Goal: Task Accomplishment & Management: Use online tool/utility

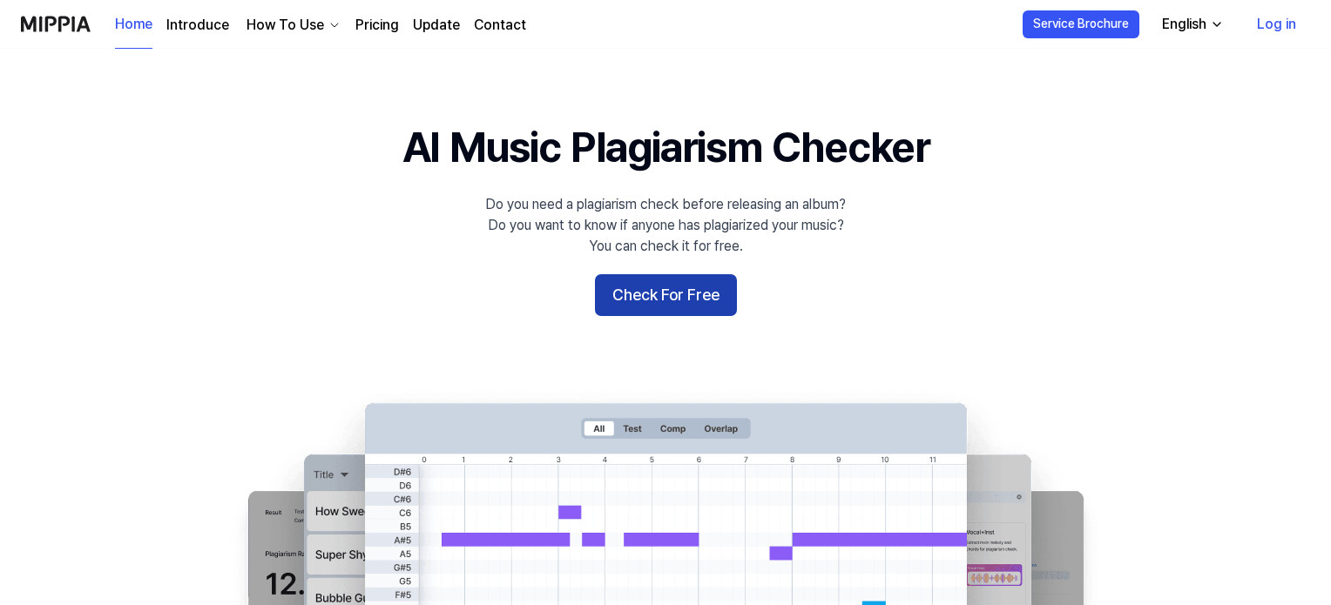
click at [676, 288] on button "Check For Free" at bounding box center [666, 295] width 142 height 42
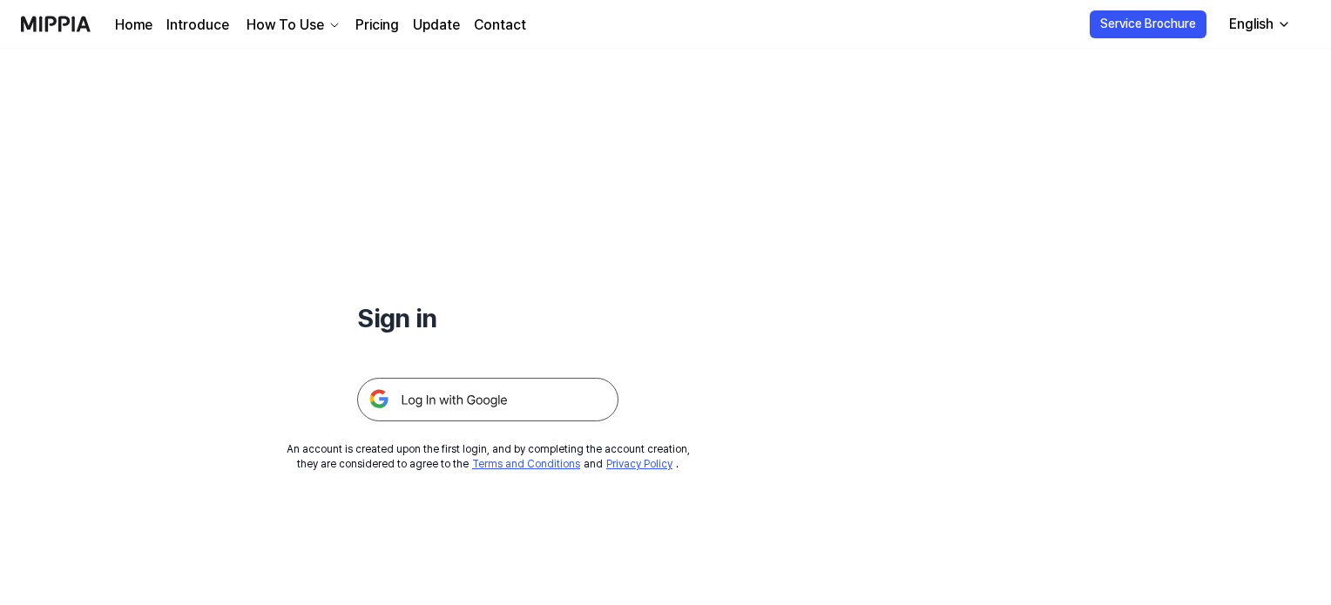
click at [521, 392] on img at bounding box center [487, 400] width 261 height 44
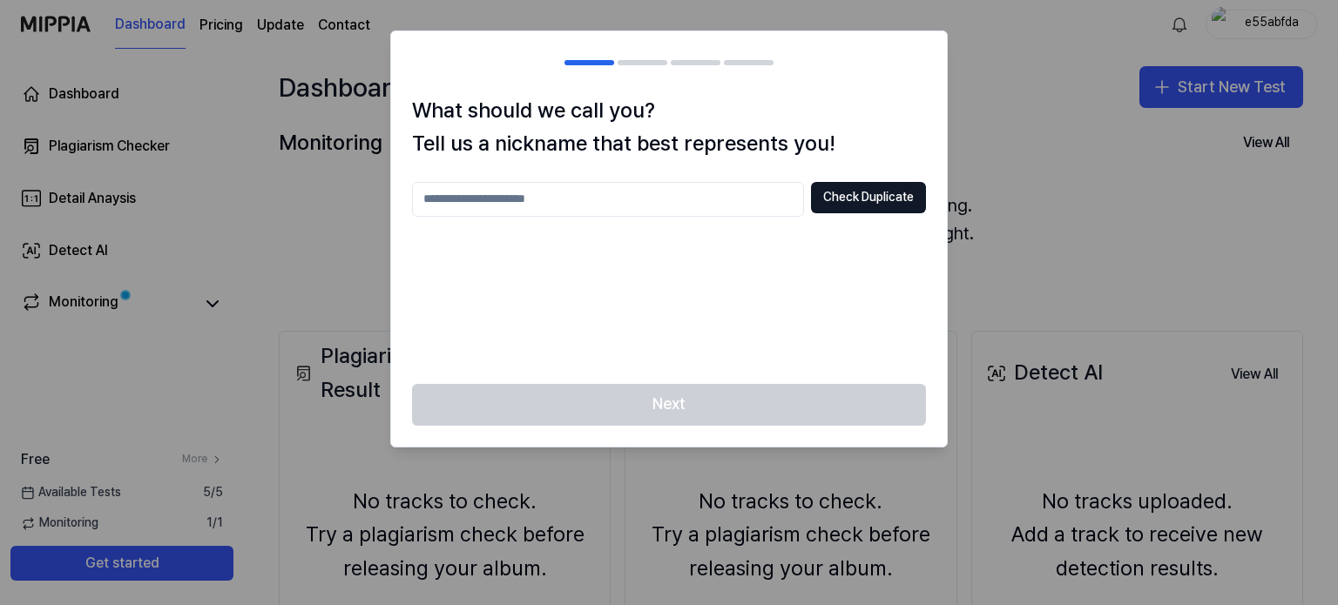
click at [710, 422] on div "Next" at bounding box center [669, 415] width 556 height 63
click at [617, 190] on input "text" at bounding box center [608, 199] width 392 height 35
type input "**********"
click at [813, 206] on button "Check Duplicate" at bounding box center [868, 197] width 115 height 31
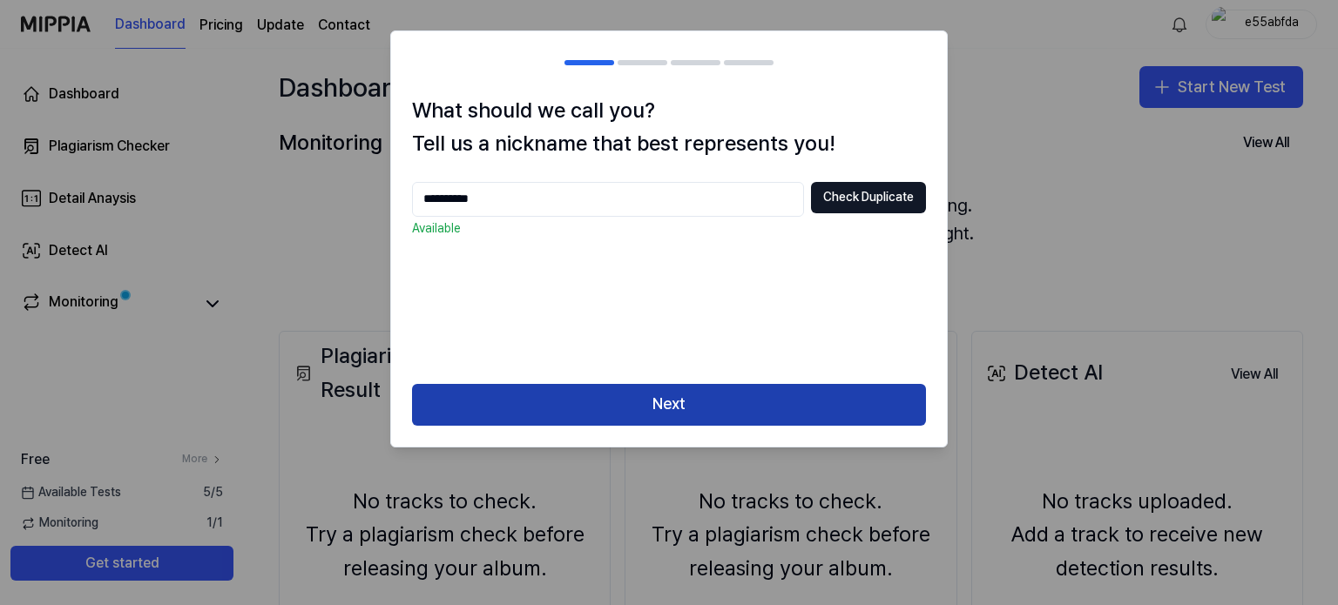
click at [784, 393] on button "Next" at bounding box center [669, 405] width 514 height 42
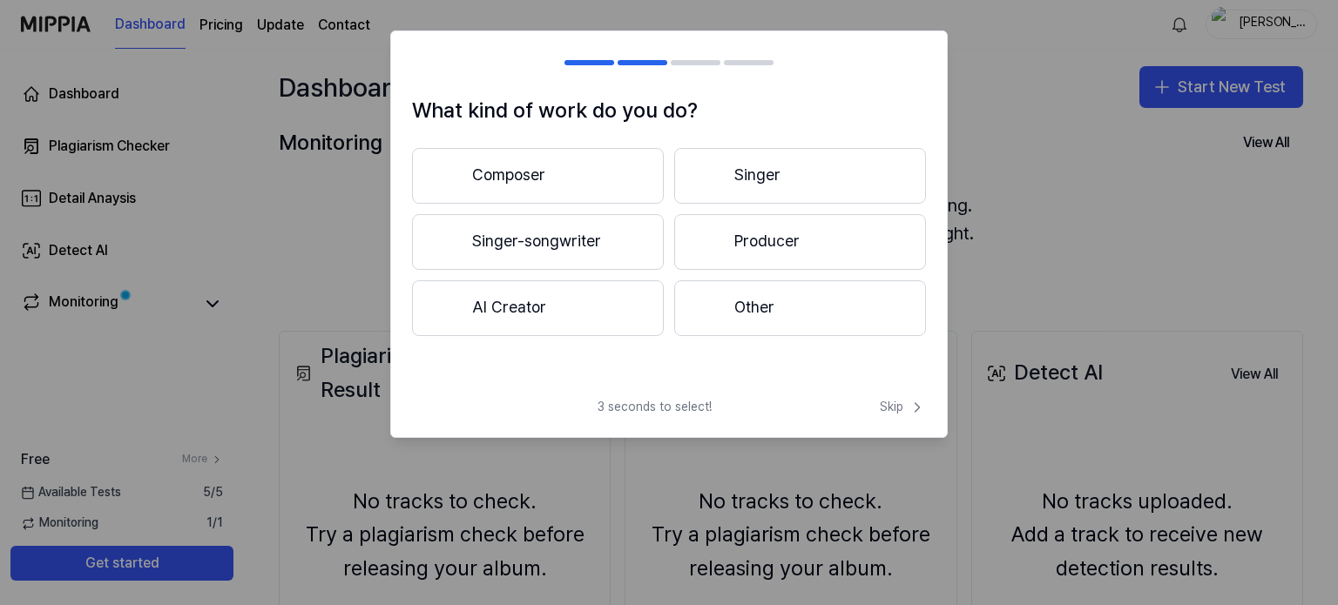
click at [735, 240] on button "Producer" at bounding box center [800, 242] width 252 height 56
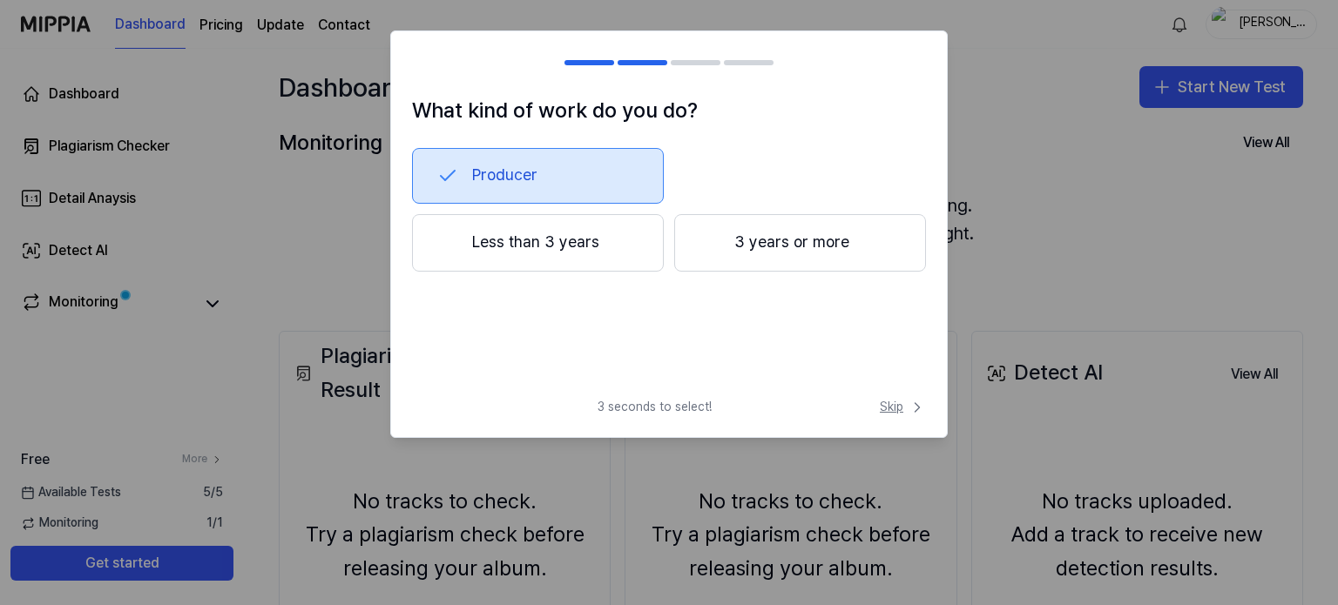
click at [902, 406] on span "Skip" at bounding box center [903, 407] width 46 height 17
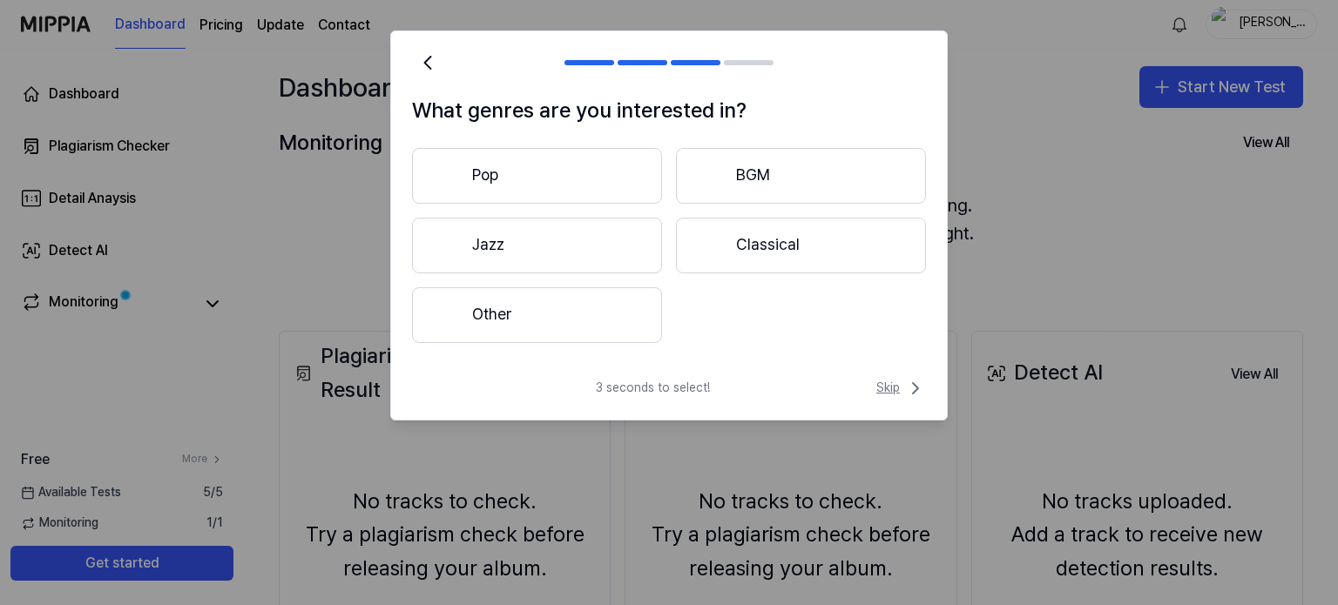
click at [906, 387] on icon at bounding box center [915, 388] width 21 height 21
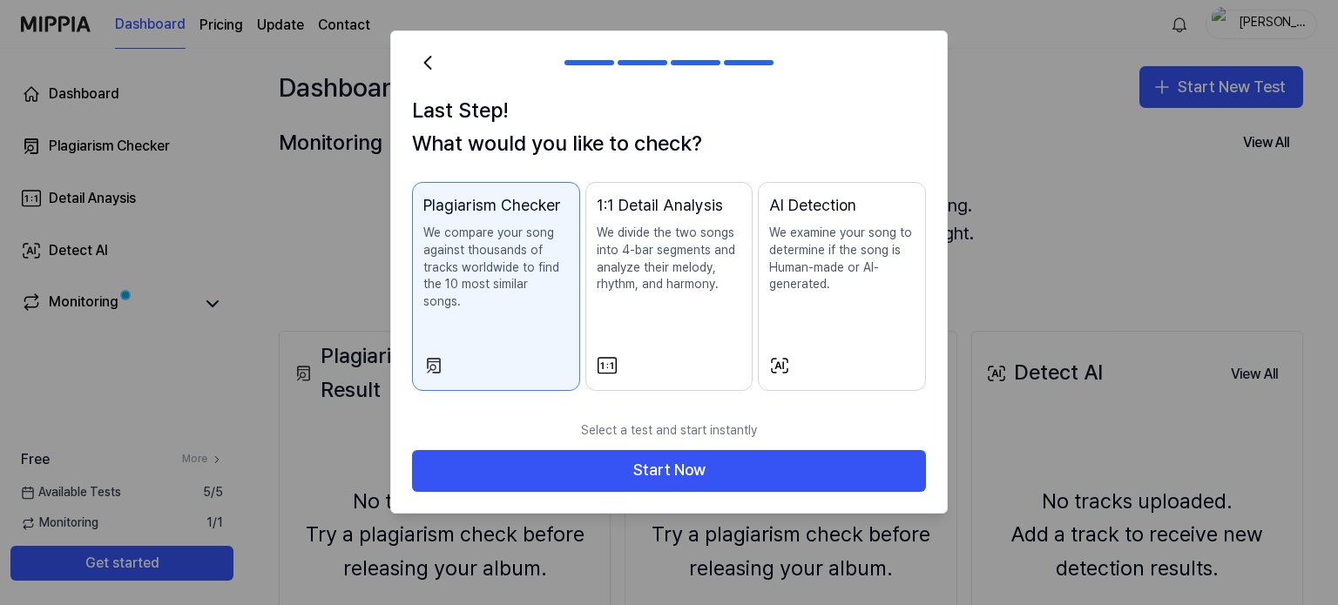
drag, startPoint x: 632, startPoint y: 301, endPoint x: 491, endPoint y: 331, distance: 144.2
click at [491, 331] on div "Plagiarism Checker We compare your song against thousands of tracks worldwide t…" at bounding box center [669, 287] width 514 height 210
click at [491, 331] on button "Plagiarism Checker We compare your song against thousands of tracks worldwide t…" at bounding box center [496, 287] width 168 height 210
drag, startPoint x: 491, startPoint y: 331, endPoint x: 522, endPoint y: 388, distance: 65.1
click at [522, 388] on div "Last Step! What would you like to check? Plagiarism Checker We compare your son…" at bounding box center [669, 253] width 556 height 319
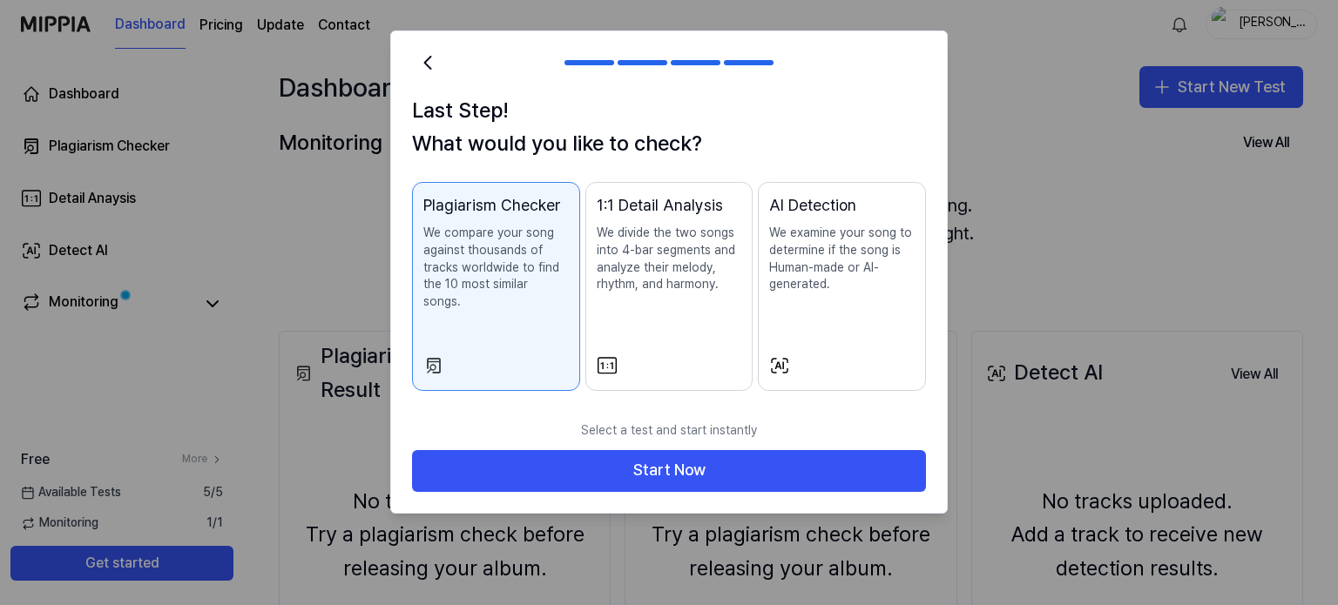
click at [825, 300] on div "AI Detection We examine your song to determine if the song is Human-made or AI-…" at bounding box center [841, 260] width 145 height 135
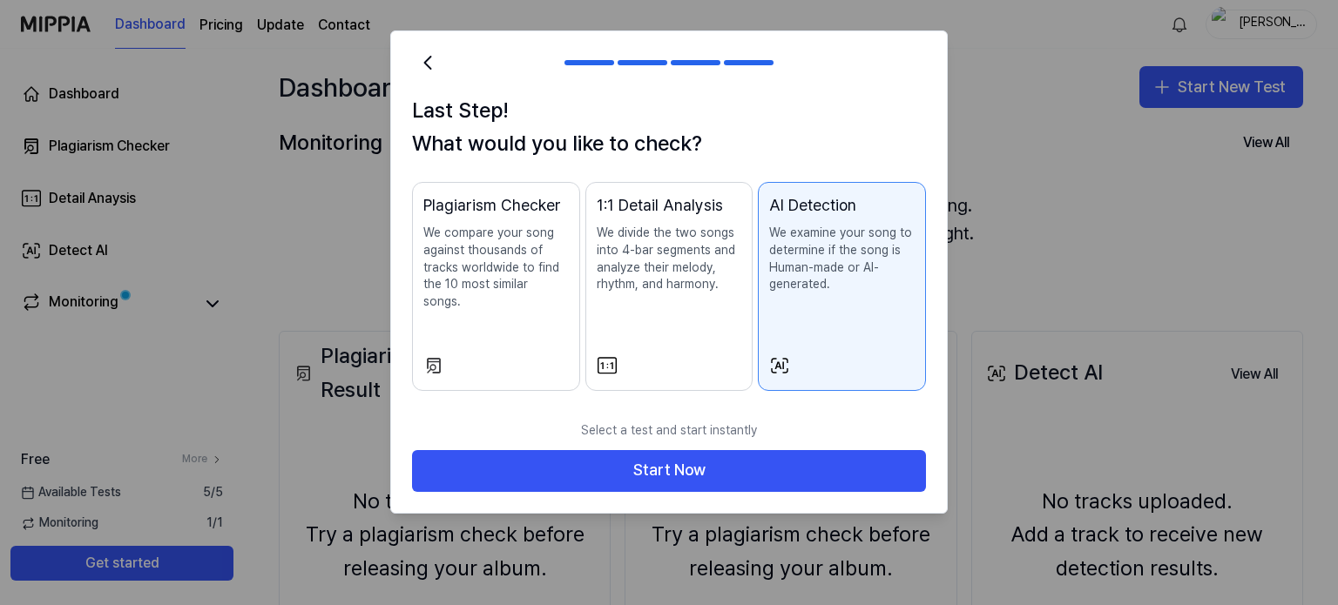
click at [535, 312] on div "Plagiarism Checker We compare your song against thousands of tracks worldwide t…" at bounding box center [495, 269] width 145 height 152
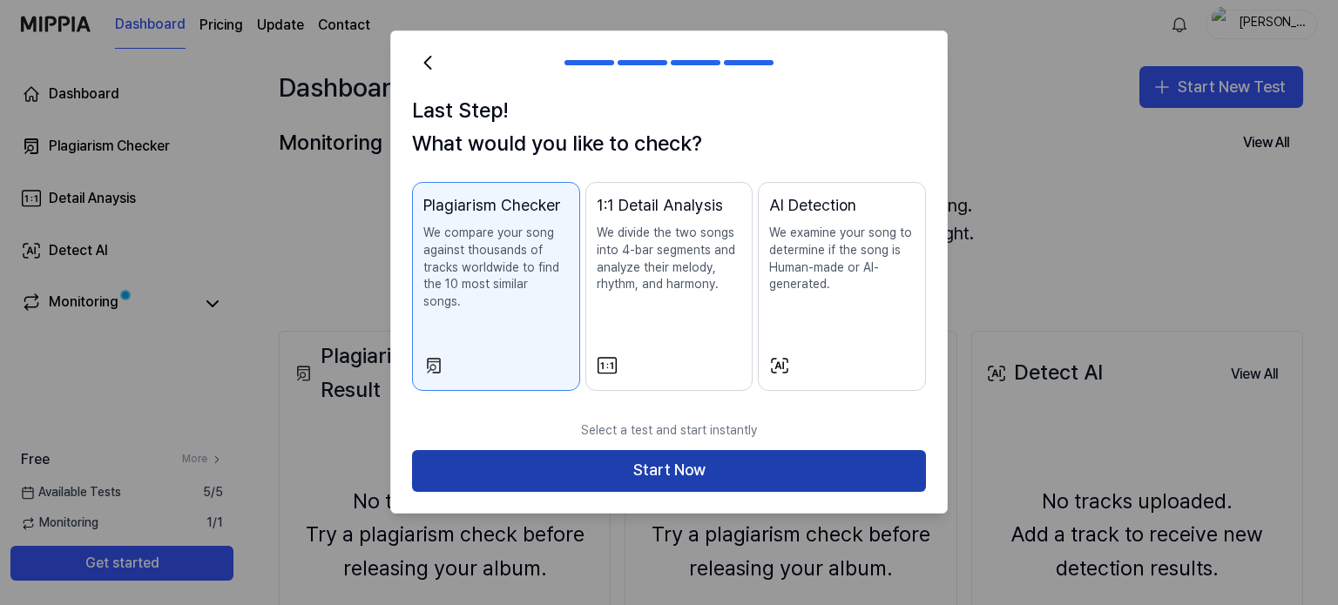
click at [672, 460] on button "Start Now" at bounding box center [669, 471] width 514 height 42
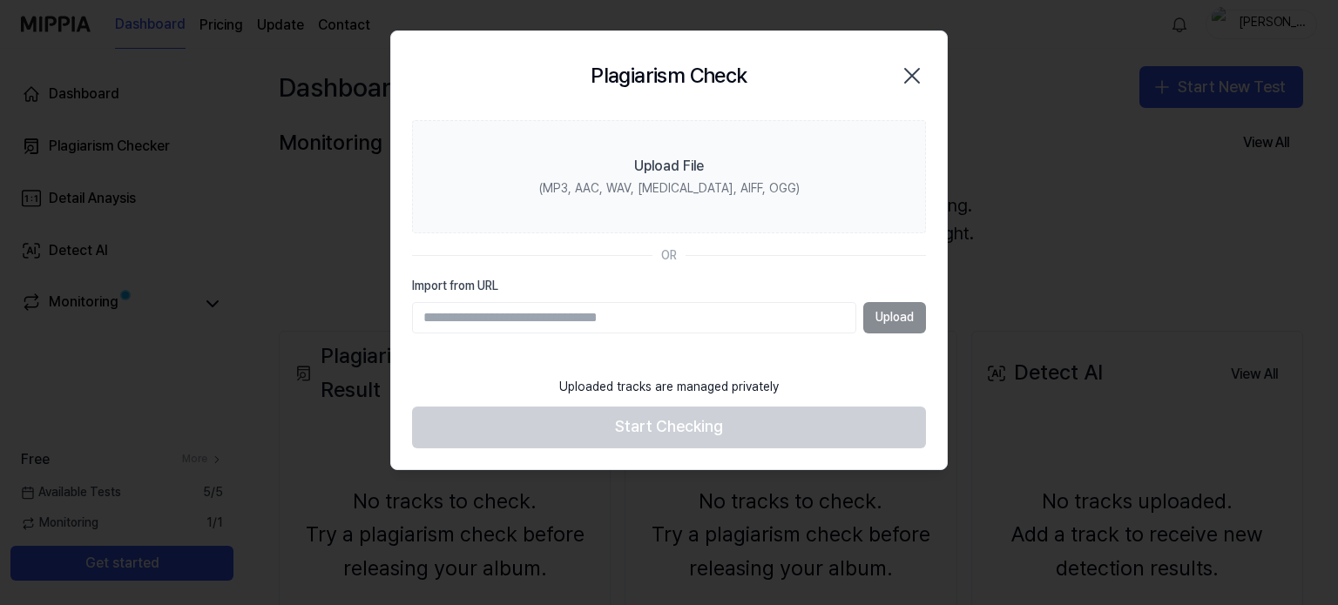
click at [620, 307] on input "Import from URL" at bounding box center [634, 317] width 444 height 31
type input "**********"
click at [902, 321] on button "Upload" at bounding box center [894, 317] width 63 height 31
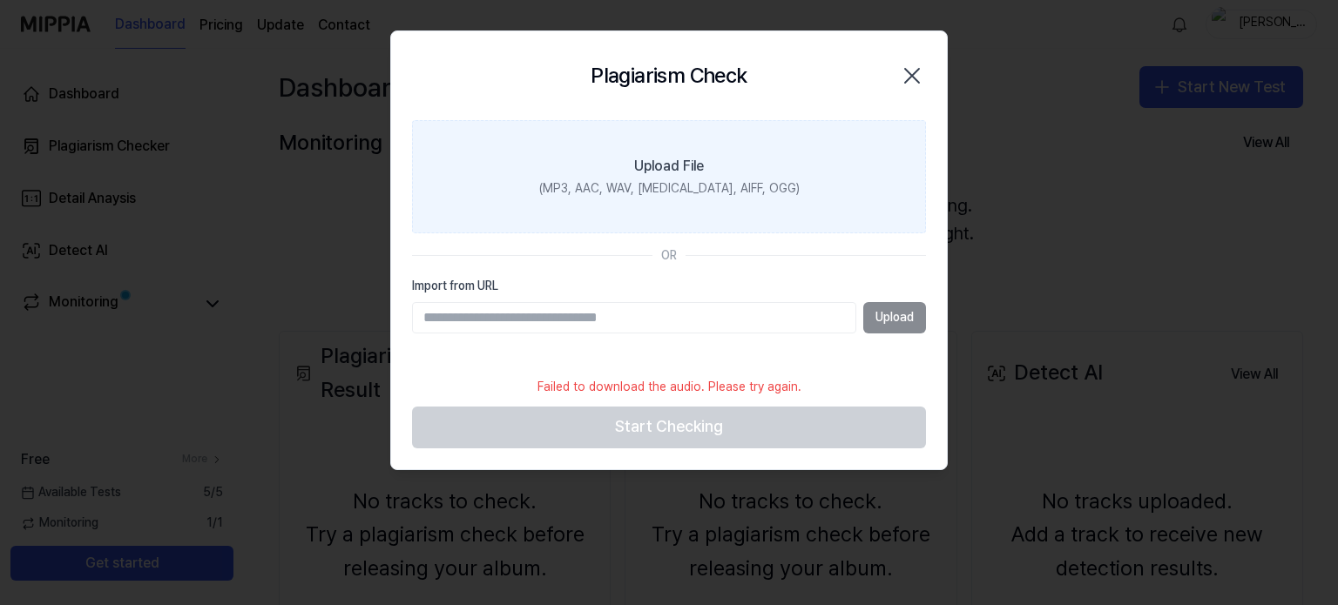
click at [667, 183] on div "(MP3, AAC, WAV, [MEDICAL_DATA], AIFF, OGG)" at bounding box center [669, 188] width 260 height 17
click at [0, 0] on input "Upload File (MP3, AAC, WAV, [MEDICAL_DATA], AIFF, OGG)" at bounding box center [0, 0] width 0 height 0
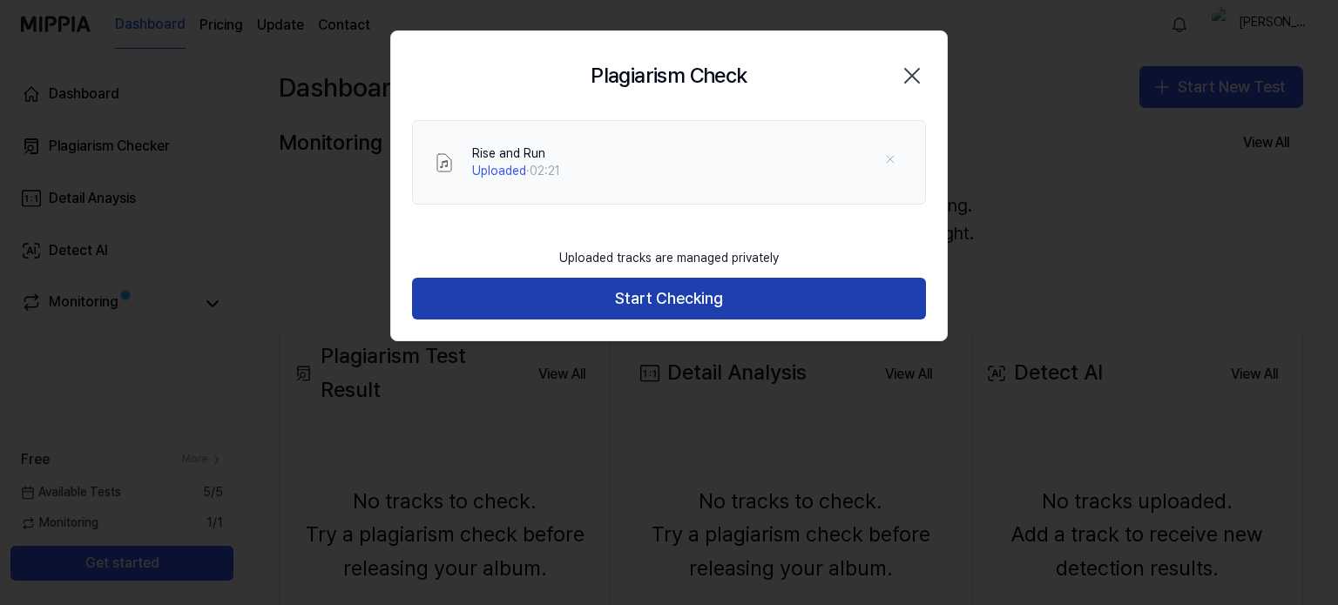
click at [655, 299] on button "Start Checking" at bounding box center [669, 299] width 514 height 42
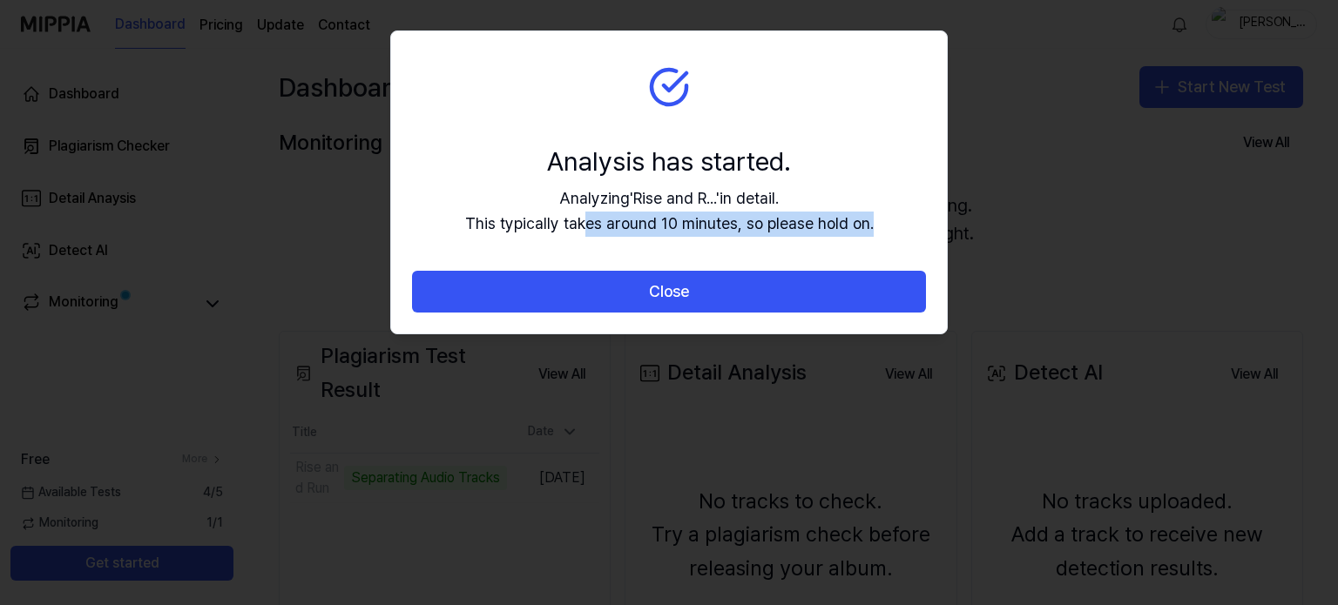
drag, startPoint x: 589, startPoint y: 227, endPoint x: 916, endPoint y: 215, distance: 327.7
click at [916, 215] on section "Analysis has started. Analyzing ' Rise and R... ' in detail. This typically tak…" at bounding box center [669, 151] width 556 height 240
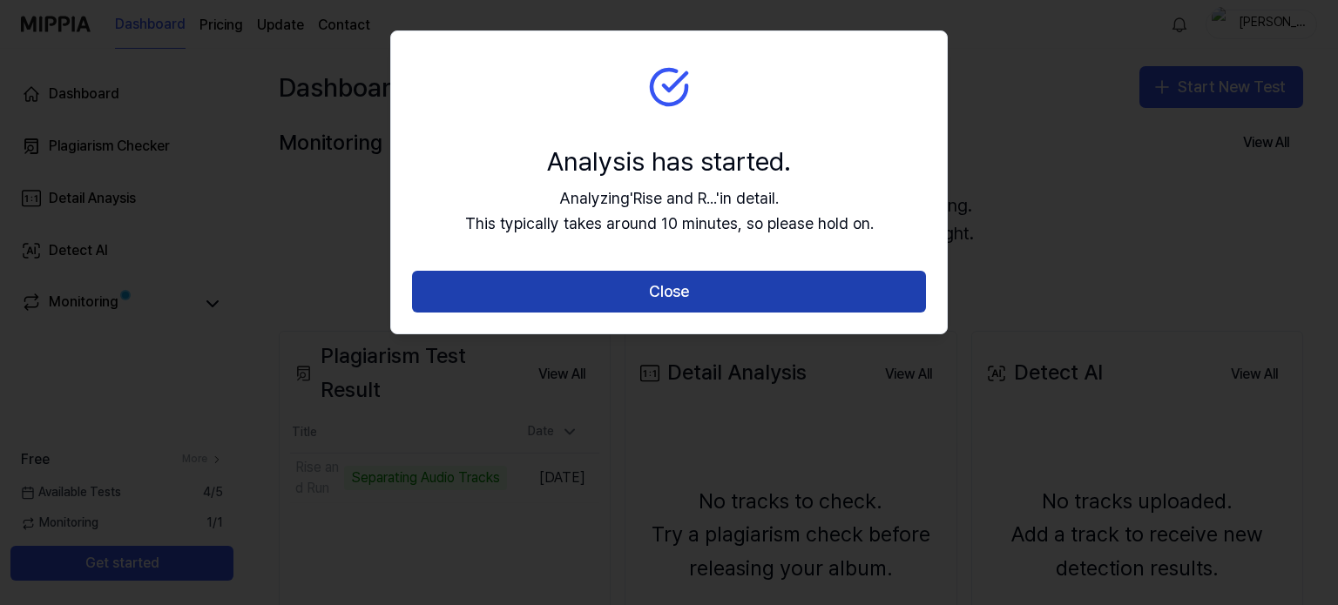
click at [875, 281] on button "Close" at bounding box center [669, 292] width 514 height 42
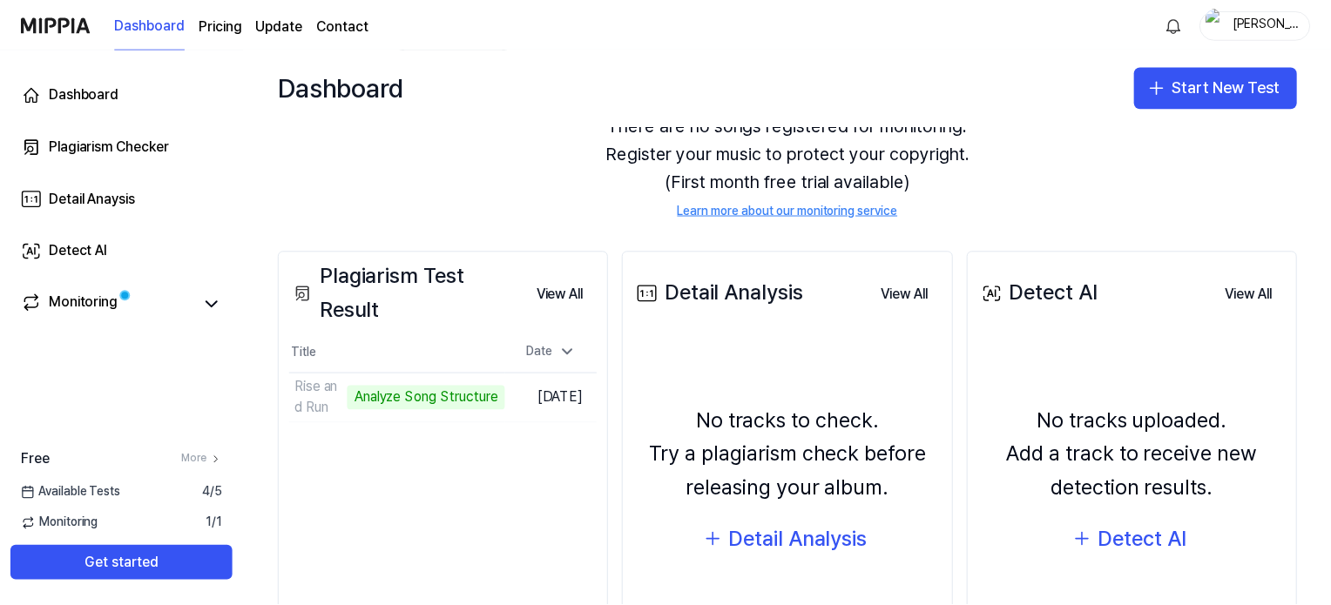
scroll to position [87, 0]
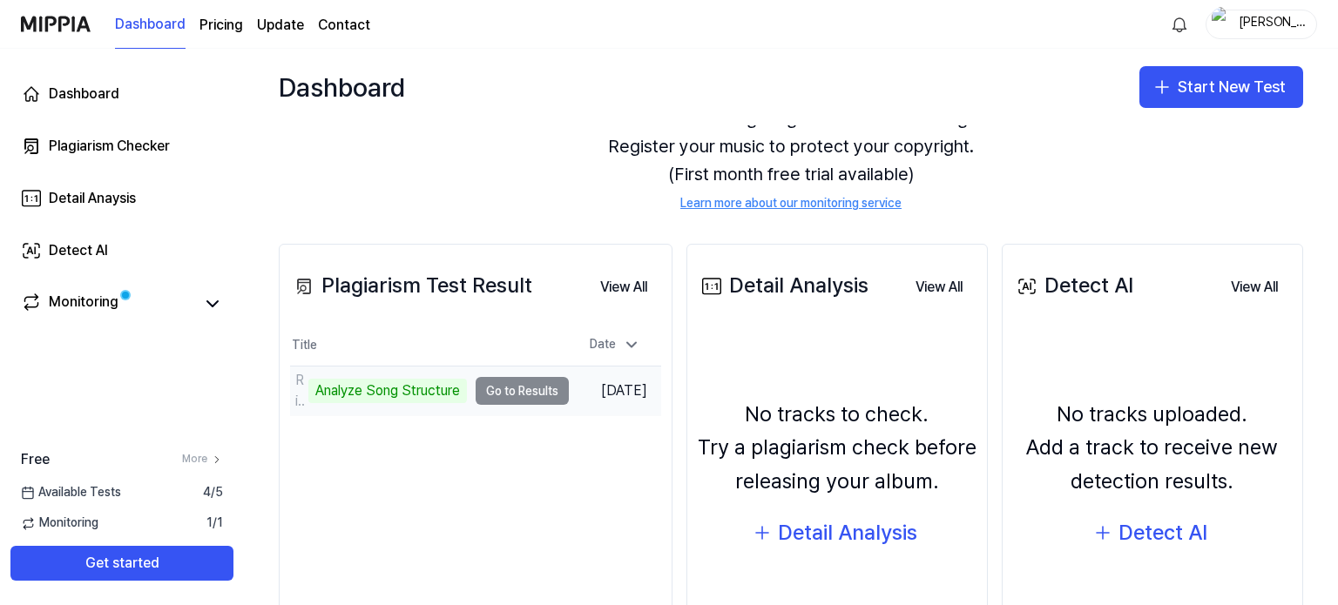
click at [505, 395] on td "Rise and Run Analyze Song Structure Go to Results" at bounding box center [429, 391] width 279 height 49
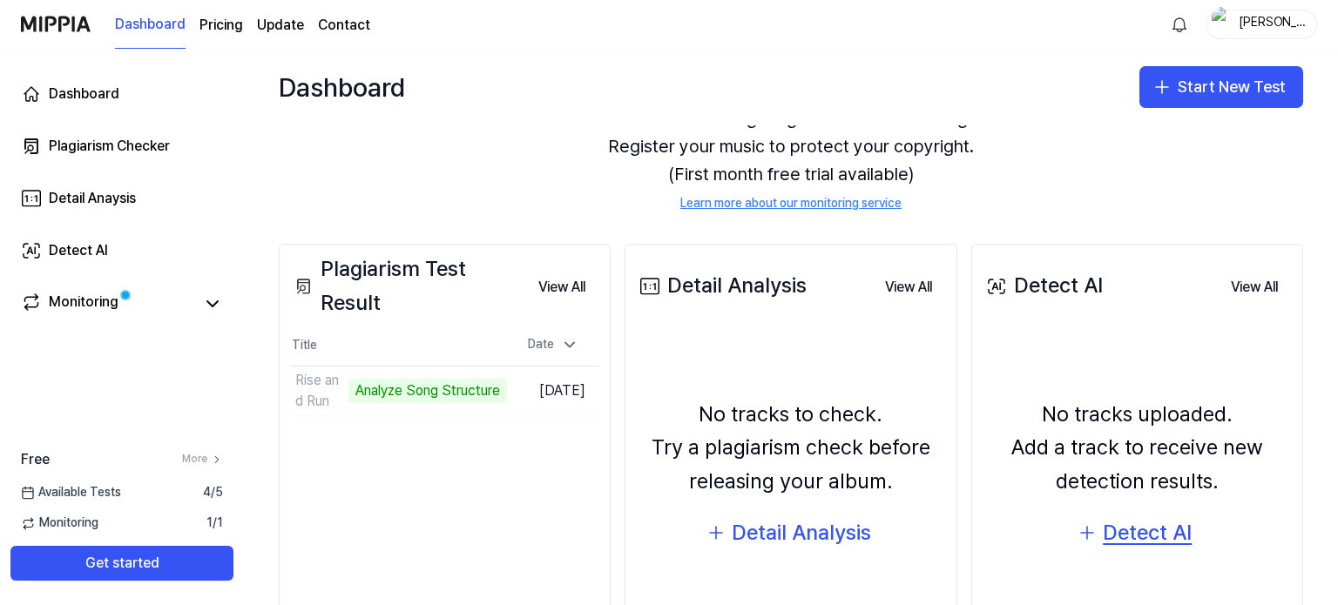
click at [1143, 536] on div "Detect AI" at bounding box center [1147, 533] width 89 height 33
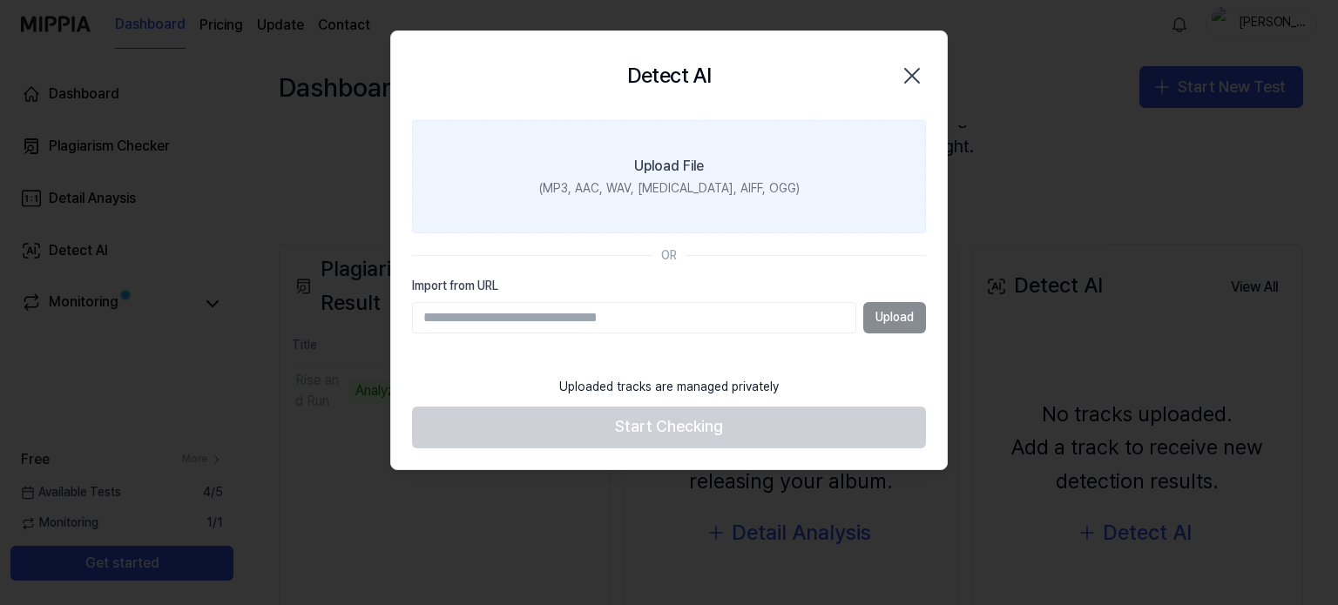
click at [648, 186] on div "(MP3, AAC, WAV, [MEDICAL_DATA], AIFF, OGG)" at bounding box center [669, 188] width 260 height 17
click at [0, 0] on input "Upload File (MP3, AAC, WAV, [MEDICAL_DATA], AIFF, OGG)" at bounding box center [0, 0] width 0 height 0
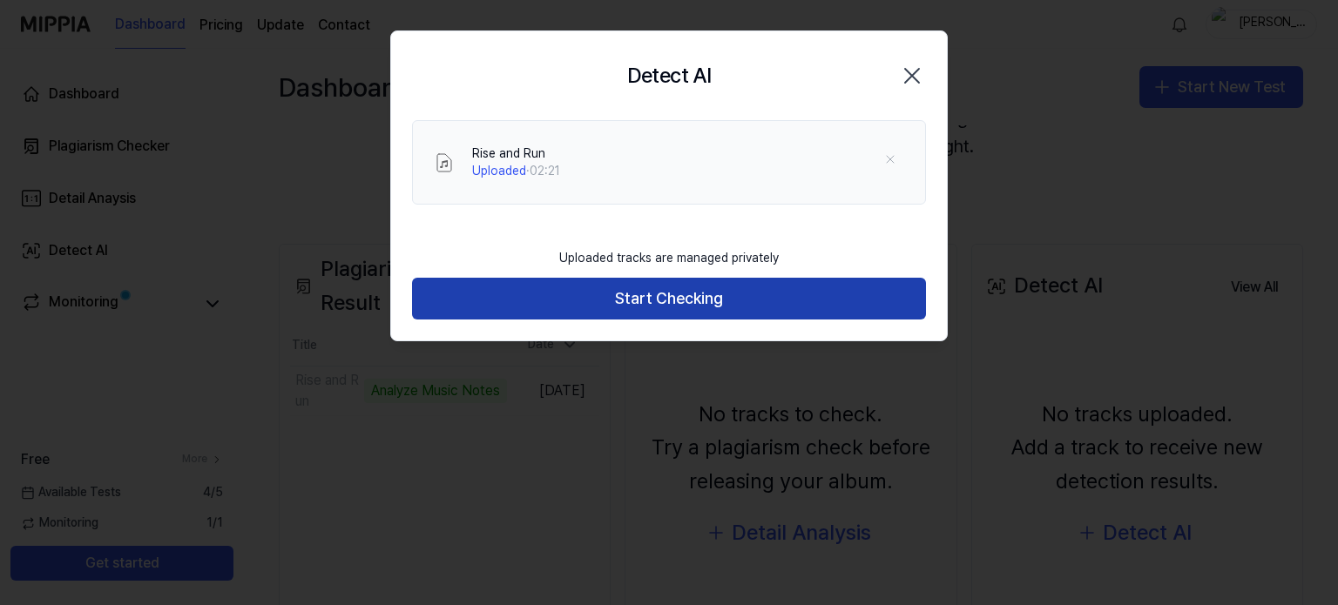
click at [756, 289] on button "Start Checking" at bounding box center [669, 299] width 514 height 42
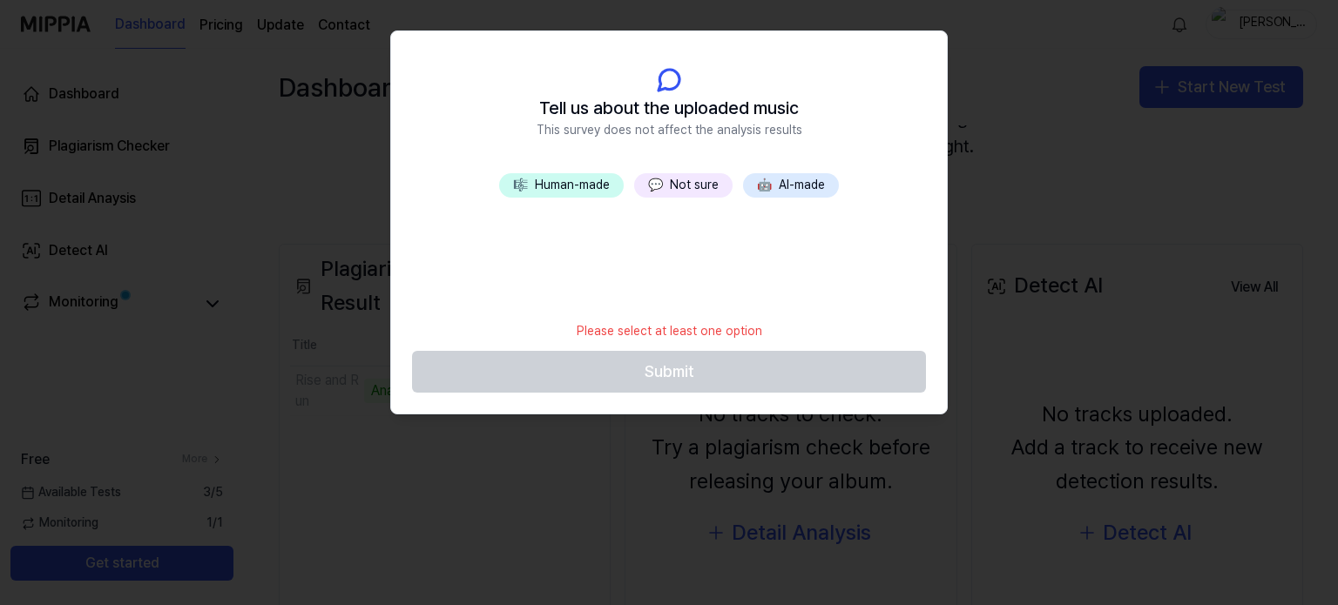
click at [761, 186] on span "🤖" at bounding box center [764, 185] width 15 height 14
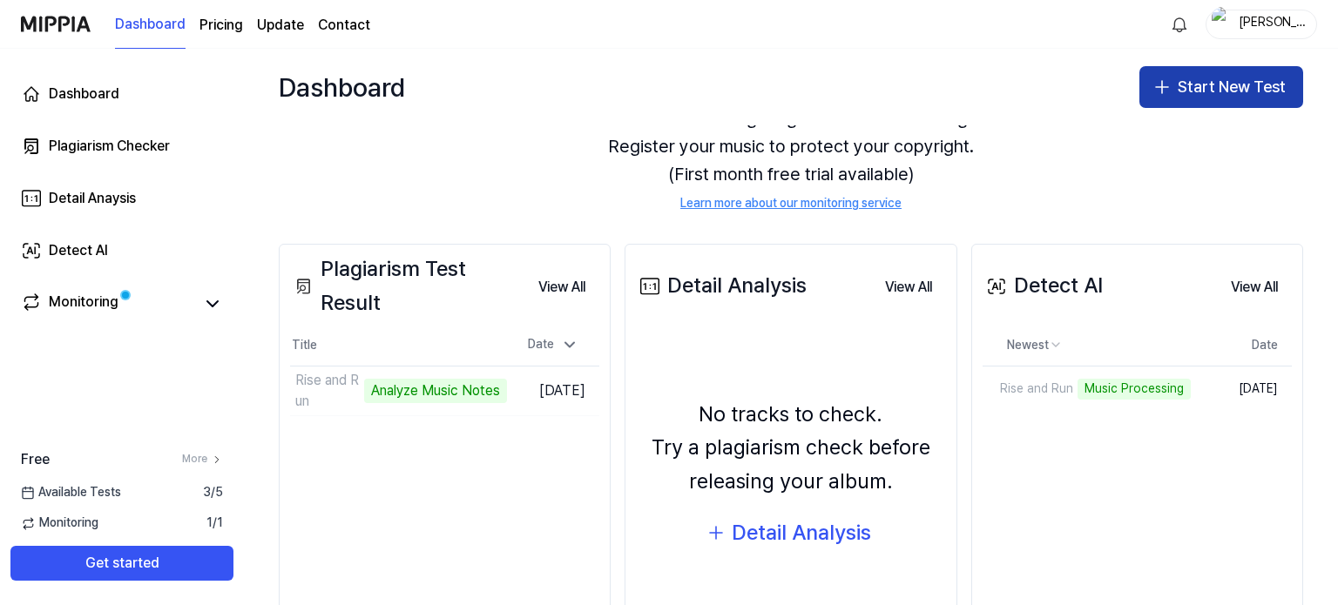
click at [1188, 81] on button "Start New Test" at bounding box center [1221, 87] width 164 height 42
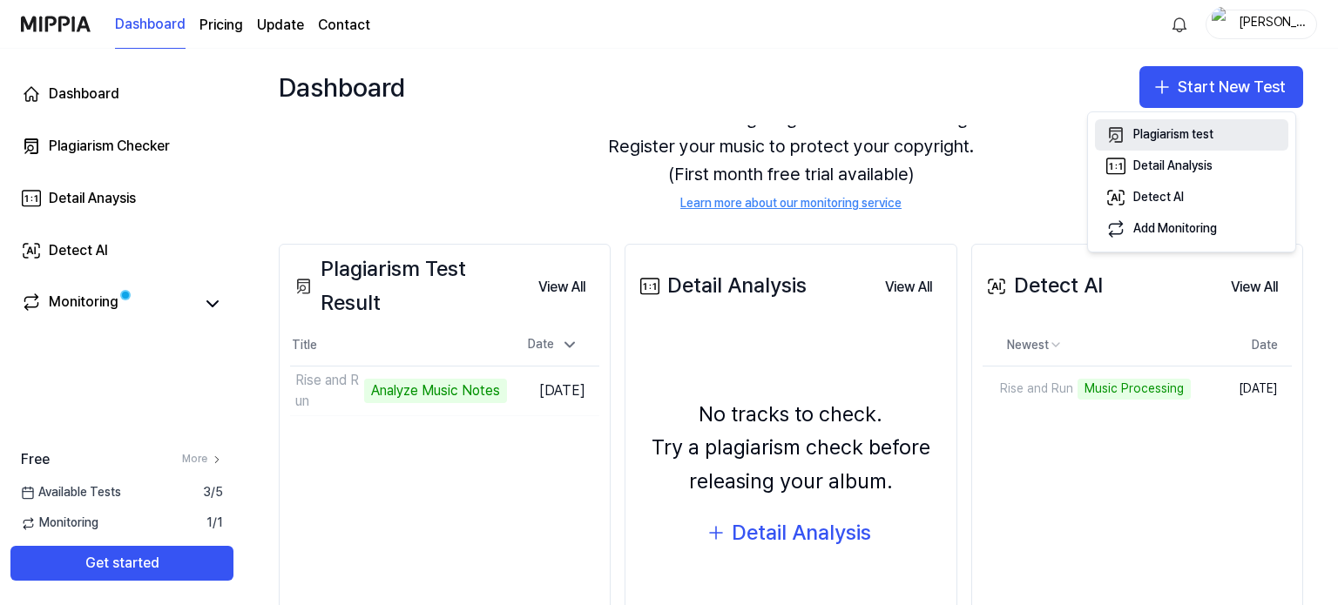
click at [1233, 136] on button "Plagiarism test" at bounding box center [1191, 134] width 193 height 31
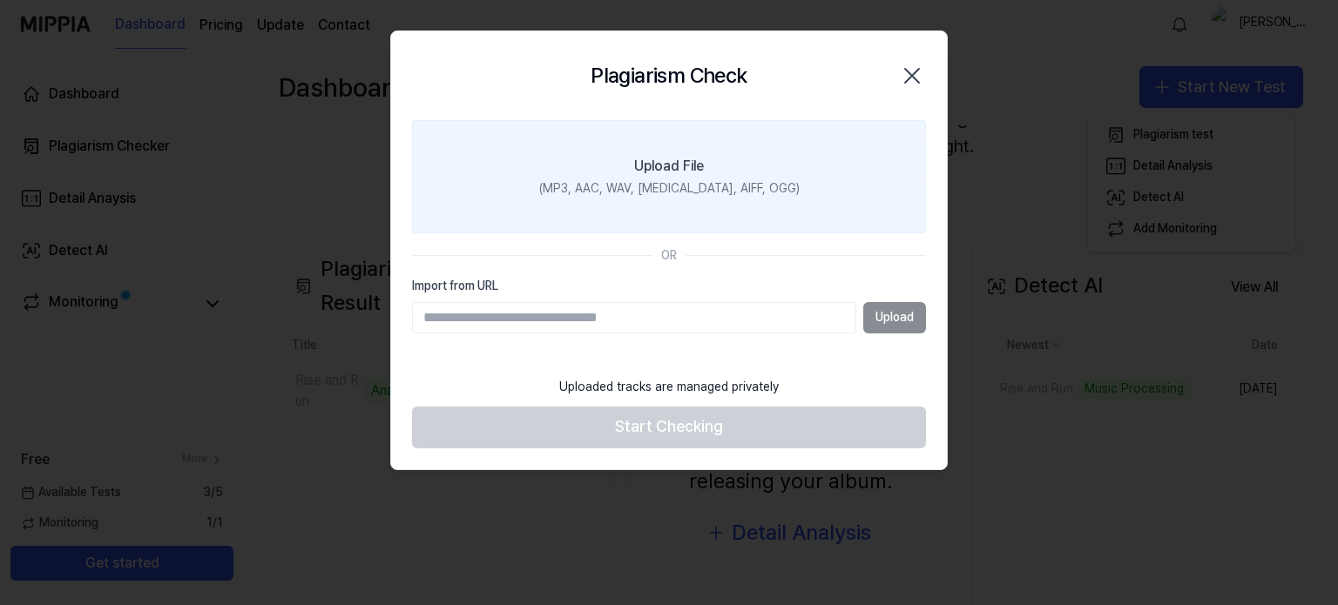
click at [669, 217] on label "Upload File (MP3, AAC, WAV, [MEDICAL_DATA], AIFF, OGG)" at bounding box center [669, 176] width 514 height 113
click at [0, 0] on input "Upload File (MP3, AAC, WAV, [MEDICAL_DATA], AIFF, OGG)" at bounding box center [0, 0] width 0 height 0
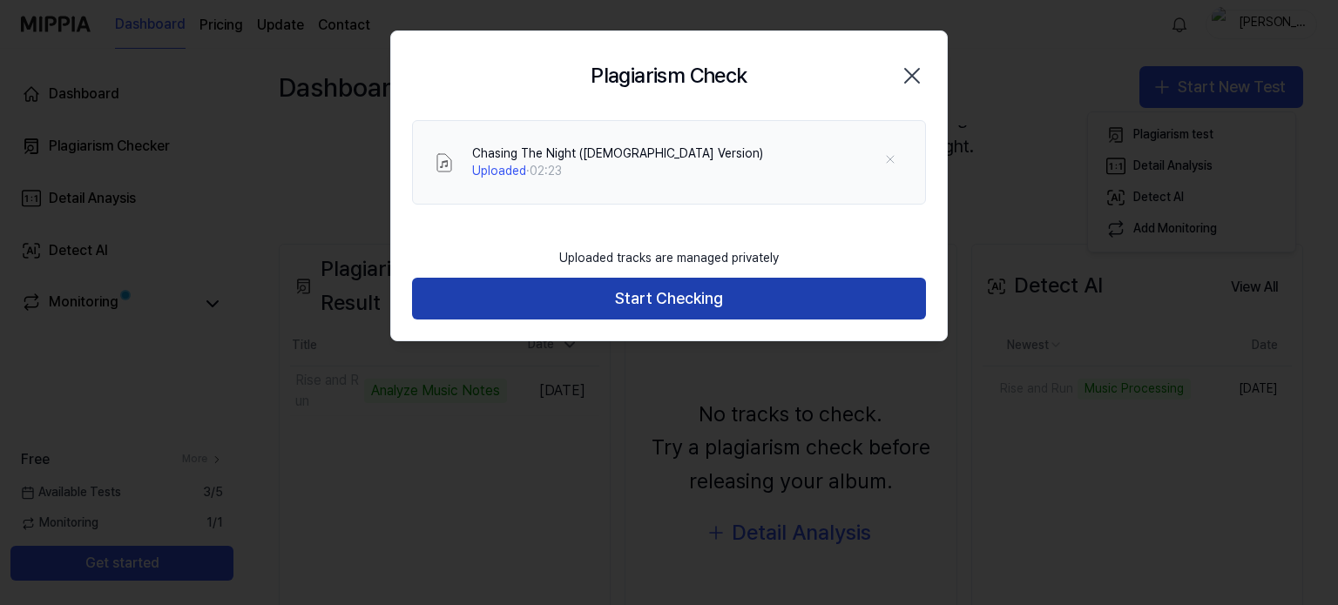
click at [719, 300] on button "Start Checking" at bounding box center [669, 299] width 514 height 42
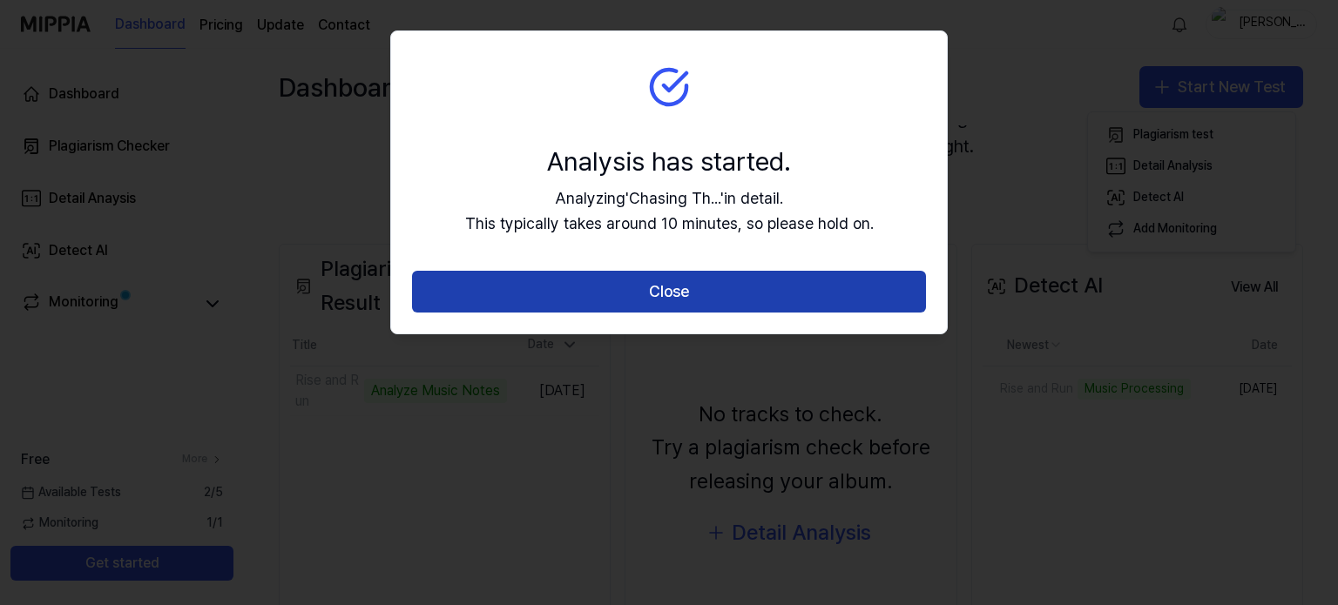
click at [763, 295] on button "Close" at bounding box center [669, 292] width 514 height 42
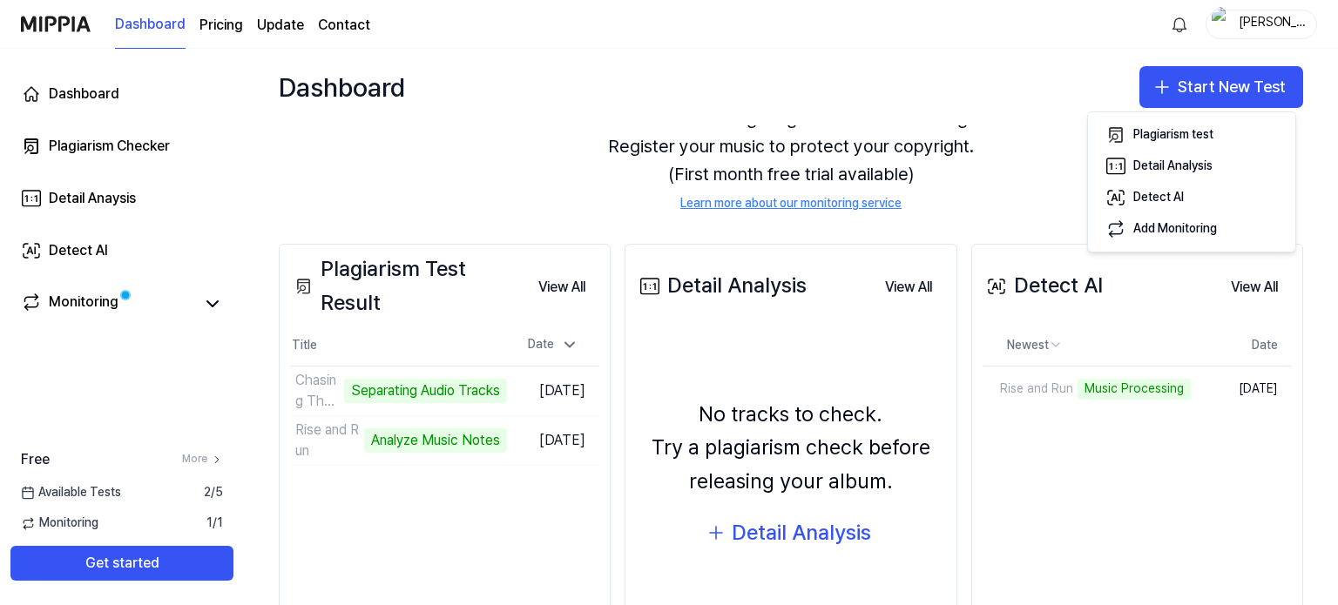
click at [1035, 174] on div "There are no songs registered for monitoring. Register your music to protect yo…" at bounding box center [791, 159] width 1024 height 150
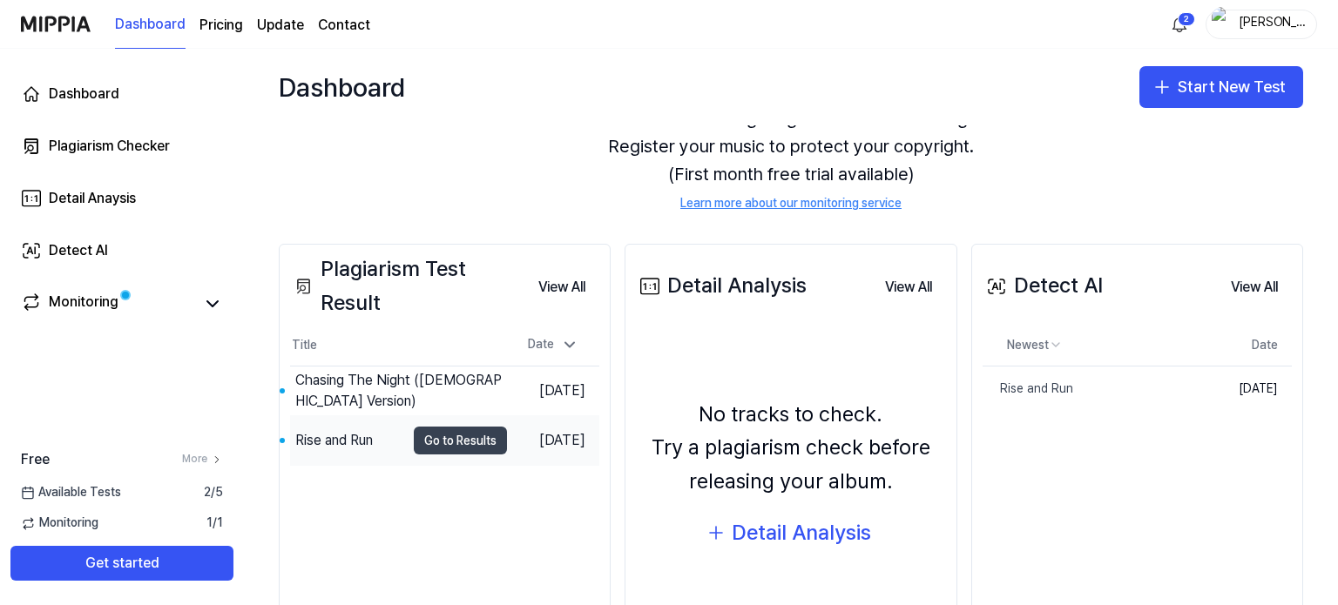
click at [437, 436] on button "Go to Results" at bounding box center [460, 441] width 93 height 28
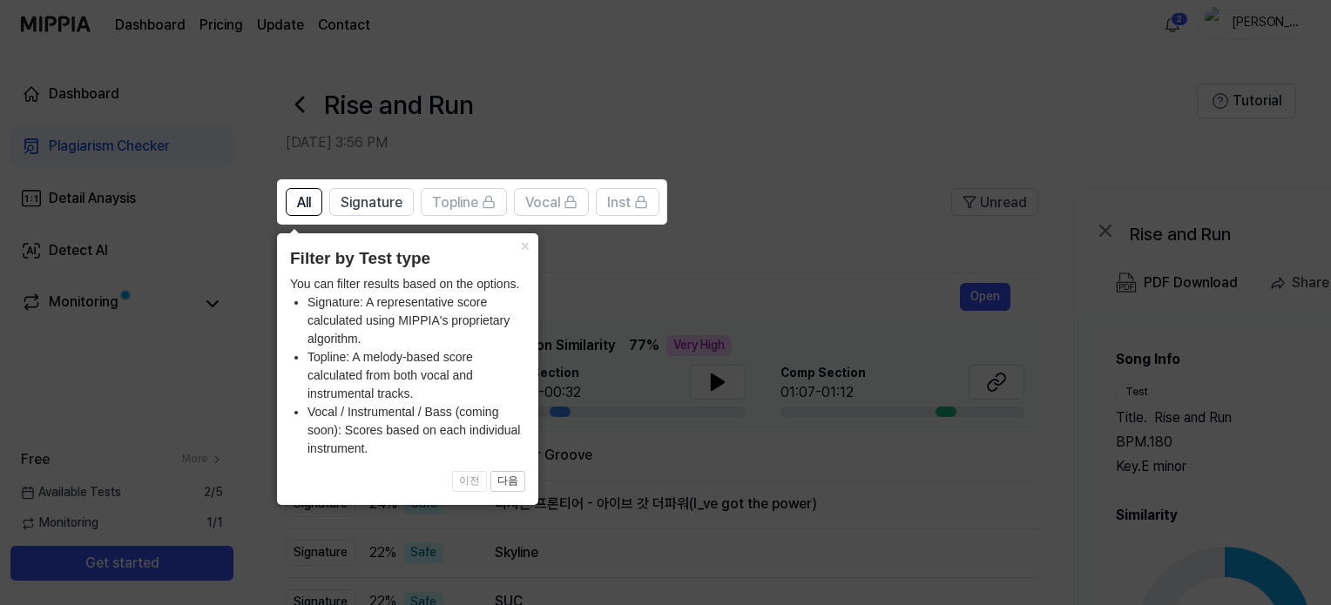
click at [567, 276] on icon at bounding box center [669, 302] width 1338 height 605
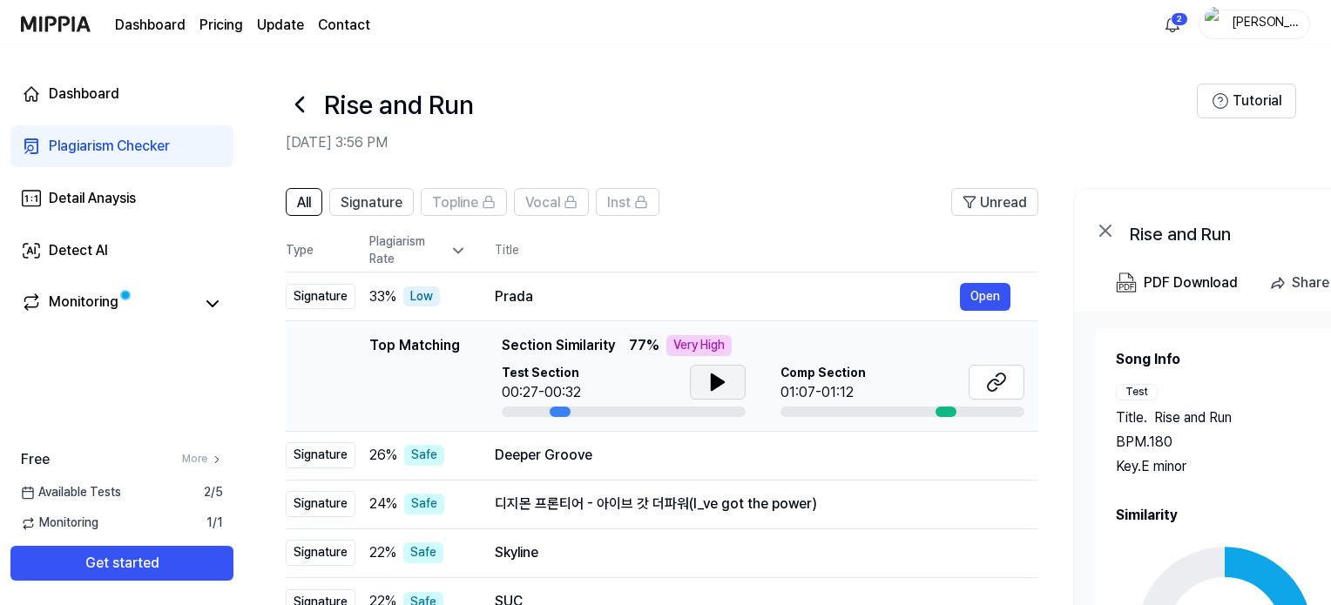
click at [717, 391] on icon at bounding box center [717, 382] width 21 height 21
click at [976, 386] on button at bounding box center [997, 382] width 56 height 35
click at [306, 100] on icon at bounding box center [300, 105] width 28 height 28
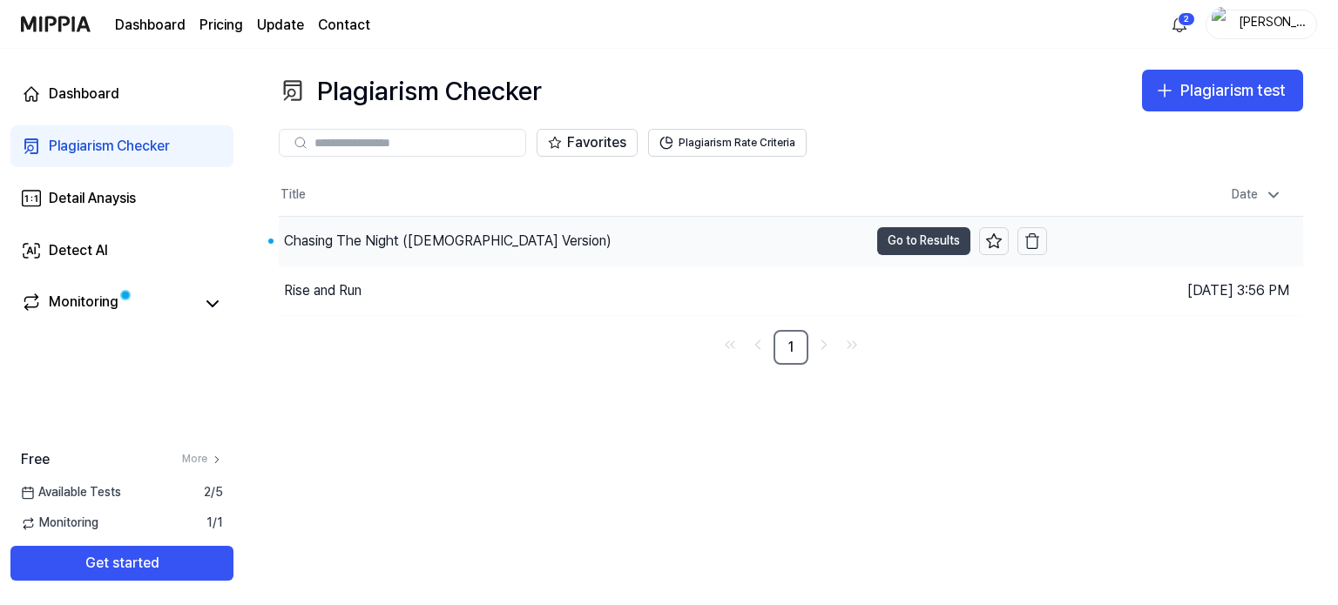
click at [893, 248] on button "Go to Results" at bounding box center [923, 241] width 93 height 28
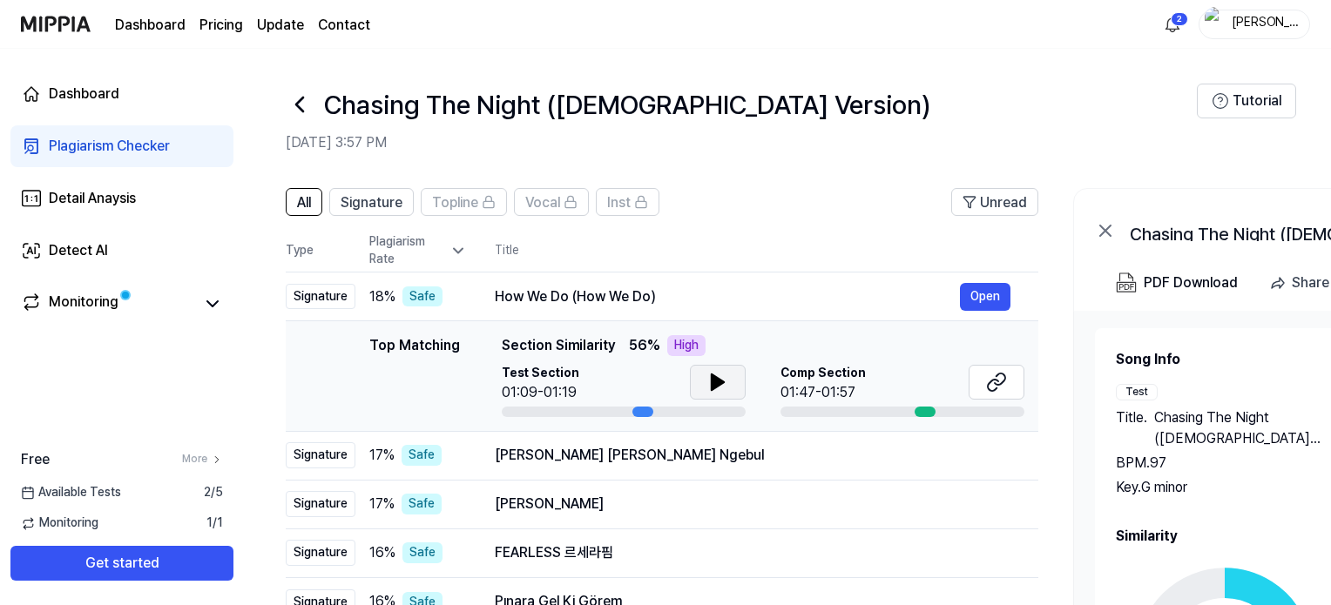
click at [725, 382] on icon at bounding box center [717, 382] width 21 height 21
click at [1000, 382] on icon at bounding box center [996, 382] width 21 height 21
click at [721, 382] on icon at bounding box center [718, 383] width 12 height 16
click at [725, 377] on icon at bounding box center [717, 382] width 21 height 21
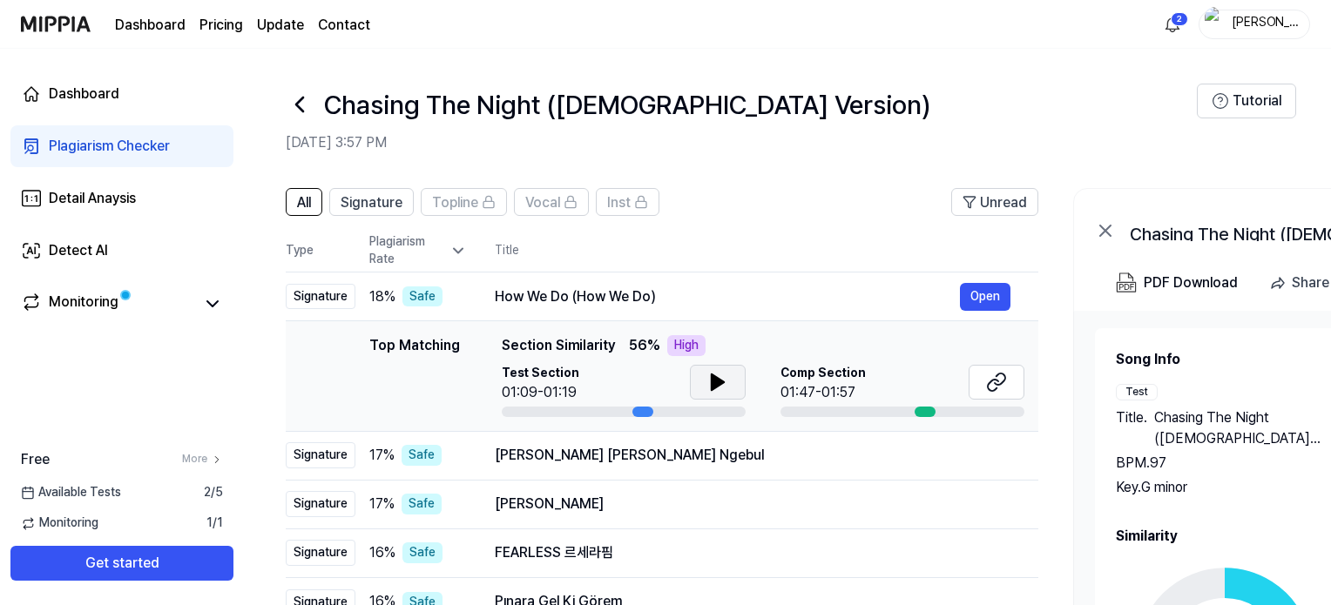
click at [303, 103] on icon at bounding box center [300, 105] width 28 height 28
